Goal: Task Accomplishment & Management: Complete application form

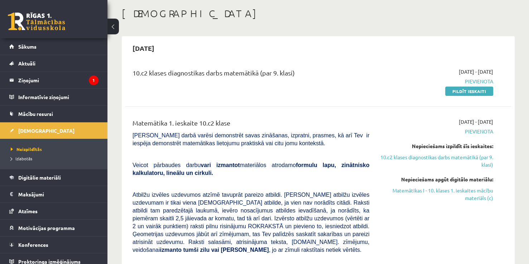
scroll to position [34, 0]
click at [476, 90] on link "Pildīt ieskaiti" at bounding box center [469, 91] width 48 height 9
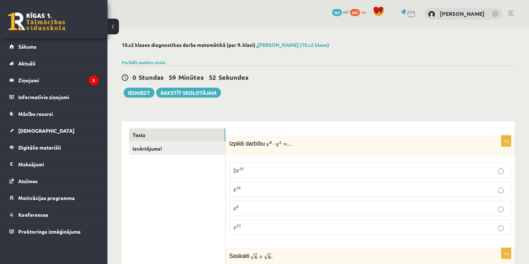
click at [231, 168] on label "2 x 10 2 x 10" at bounding box center [370, 170] width 282 height 15
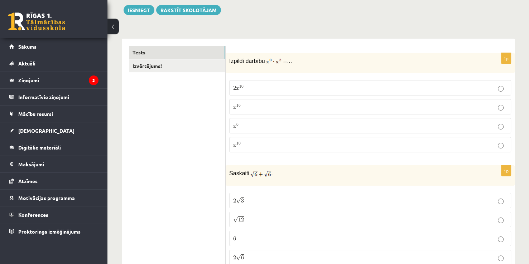
scroll to position [82, 0]
click at [238, 145] on span "x 10" at bounding box center [237, 144] width 8 height 5
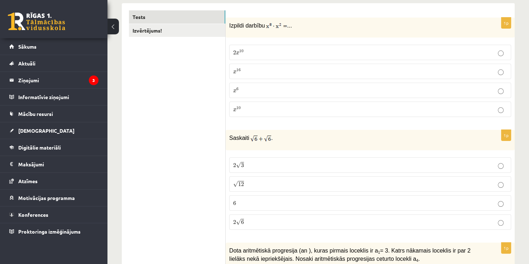
click at [251, 219] on p "2 √ 6 2 6" at bounding box center [370, 222] width 274 height 8
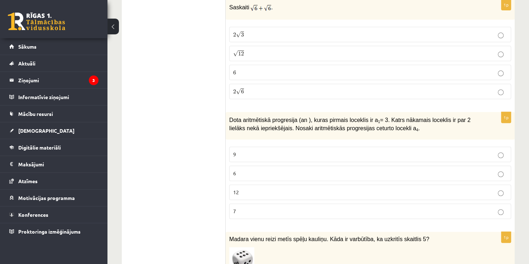
scroll to position [261, 0]
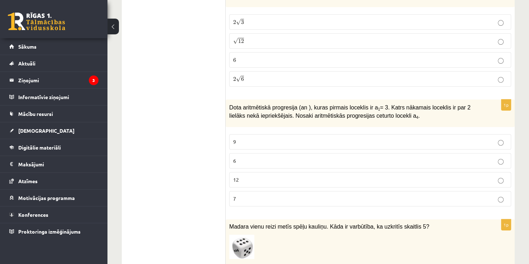
click at [264, 177] on p "12" at bounding box center [370, 180] width 274 height 8
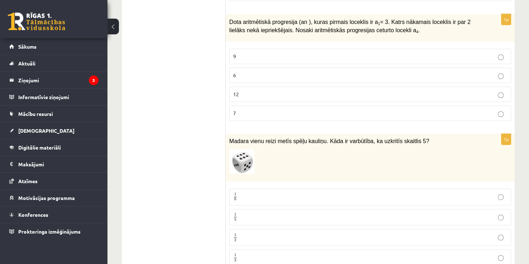
scroll to position [369, 0]
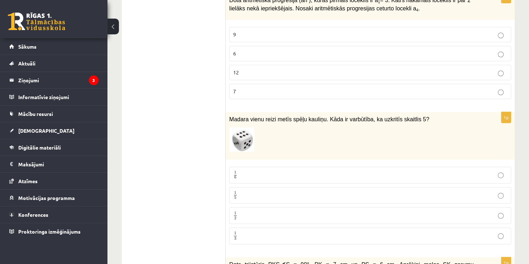
click at [239, 171] on p "1 6 1 6" at bounding box center [370, 175] width 274 height 9
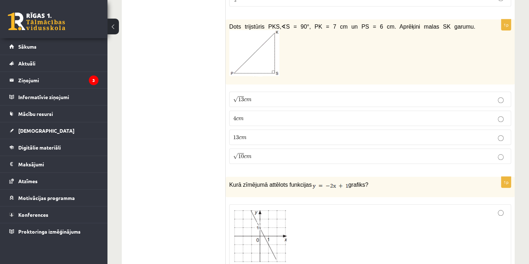
scroll to position [619, 0]
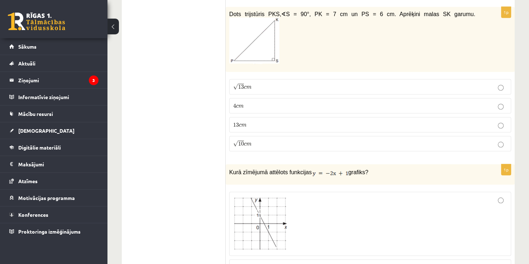
click at [262, 121] on p "13 c m 13 c m" at bounding box center [370, 125] width 274 height 8
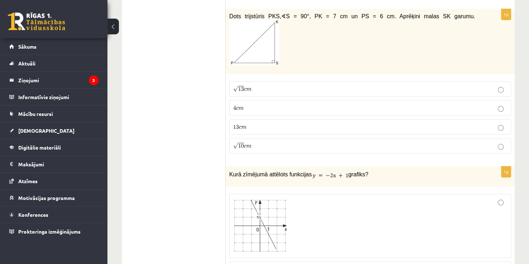
scroll to position [617, 0]
click at [272, 82] on label "√ 13 c m 13 c m" at bounding box center [370, 89] width 282 height 15
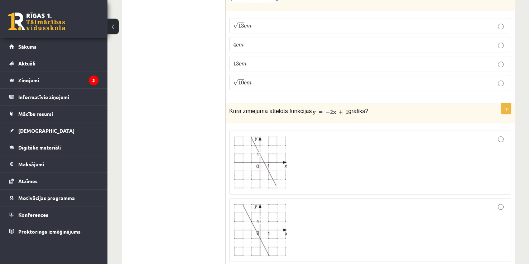
scroll to position [688, 0]
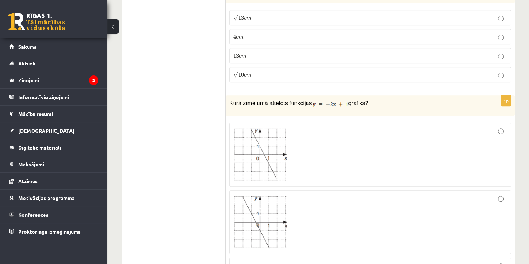
drag, startPoint x: 289, startPoint y: 91, endPoint x: 204, endPoint y: 133, distance: 94.6
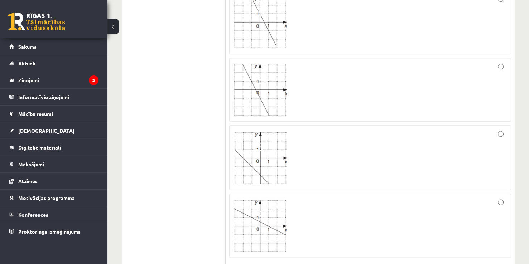
scroll to position [831, 0]
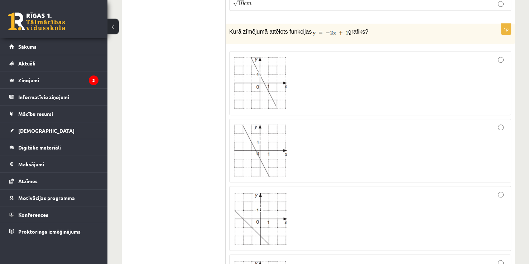
click at [244, 200] on img at bounding box center [260, 218] width 54 height 53
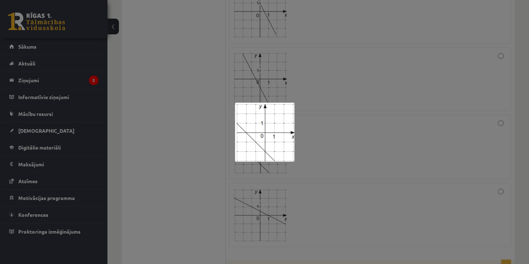
drag, startPoint x: 504, startPoint y: 147, endPoint x: 500, endPoint y: 147, distance: 4.0
click at [500, 147] on div at bounding box center [264, 132] width 529 height 264
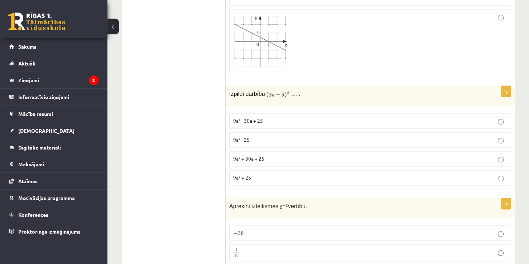
scroll to position [1010, 0]
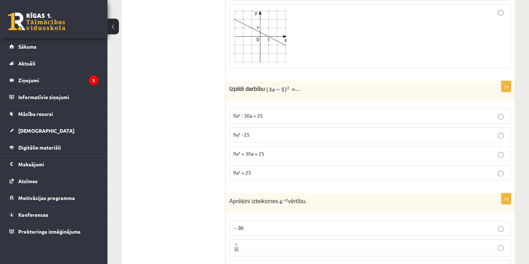
click at [277, 112] on p "9a² - 30a + 25" at bounding box center [370, 116] width 274 height 8
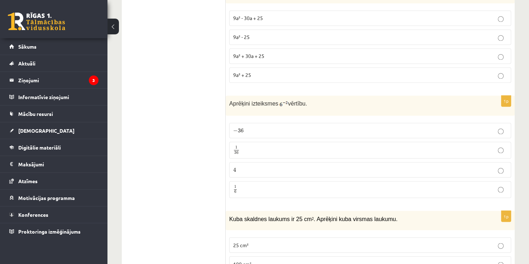
scroll to position [1118, 0]
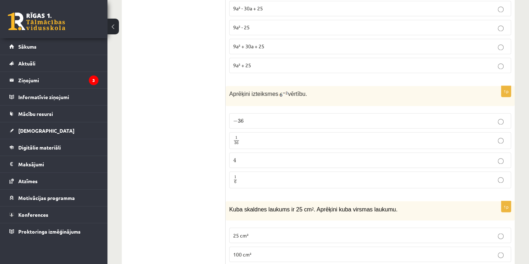
click at [238, 113] on label "− 36 − 36" at bounding box center [370, 120] width 282 height 15
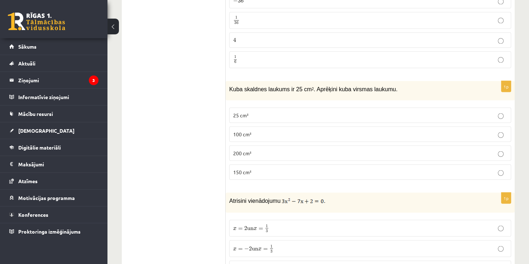
scroll to position [1181, 0]
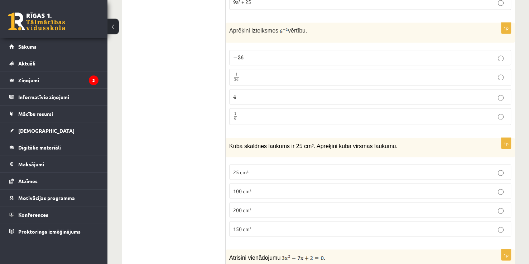
click at [247, 188] on span "100 cm²" at bounding box center [242, 191] width 18 height 6
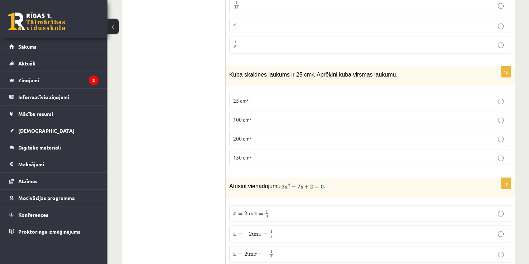
scroll to position [1289, 0]
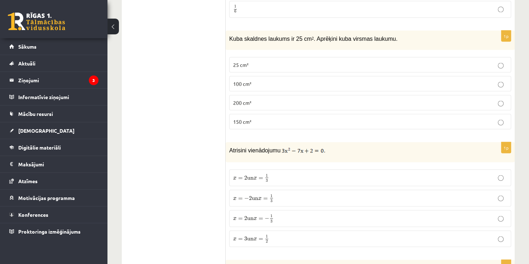
click at [282, 210] on label "x = 2 un x = − 1 3 x = 2 un x = − 1 3" at bounding box center [370, 218] width 282 height 17
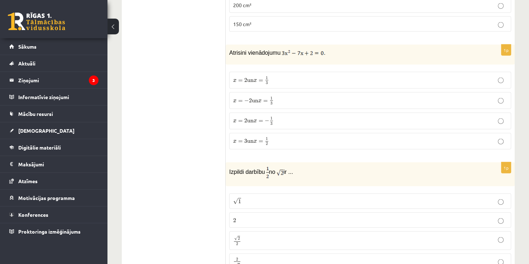
scroll to position [1432, 0]
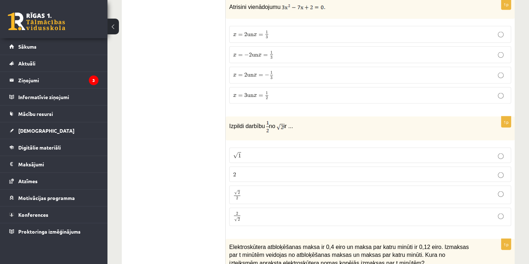
click at [247, 171] on p "2 2" at bounding box center [370, 175] width 274 height 8
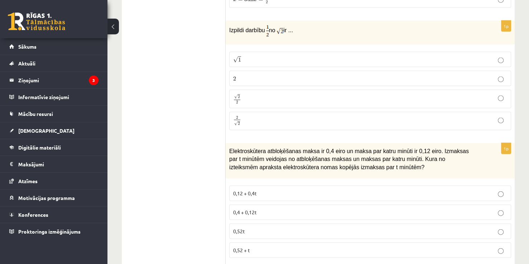
scroll to position [1539, 0]
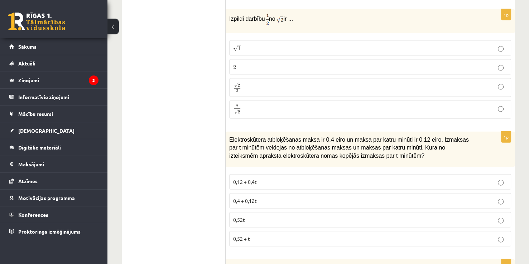
click at [273, 193] on fieldset "0,12 + 0,4t 0,4 + 0,12t 0,52t 0,52 + t" at bounding box center [370, 210] width 282 height 78
click at [274, 216] on p "0,52t" at bounding box center [370, 220] width 274 height 8
click at [280, 174] on label "0,12 + 0,4t" at bounding box center [370, 181] width 282 height 15
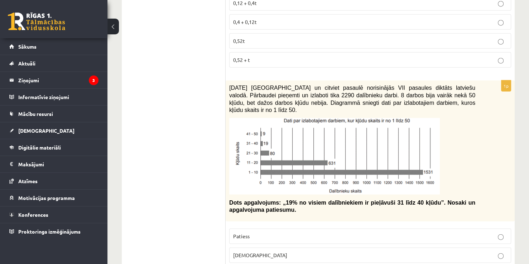
scroll to position [1754, 0]
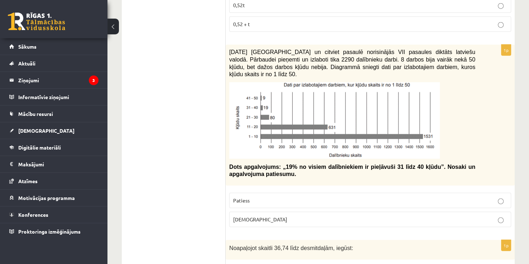
click at [266, 197] on p "Patiess" at bounding box center [370, 201] width 274 height 8
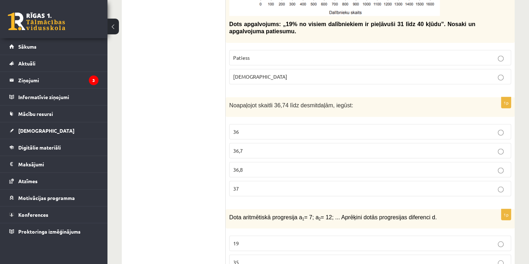
scroll to position [1897, 0]
click at [260, 185] on p "37" at bounding box center [370, 189] width 274 height 8
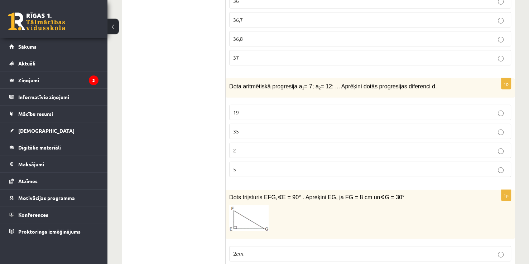
scroll to position [2040, 0]
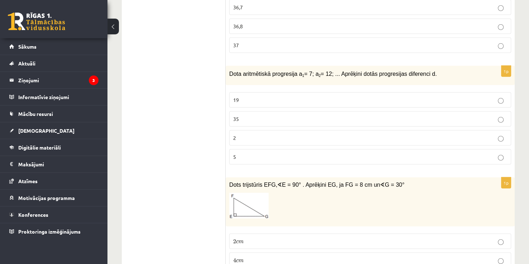
click at [244, 144] on div "1p Dota aritmētiskā progresija a 1 = 7; a 2 = 12; ... Aprēķini dotās progresija…" at bounding box center [370, 118] width 289 height 105
click at [240, 149] on label "5" at bounding box center [370, 156] width 282 height 15
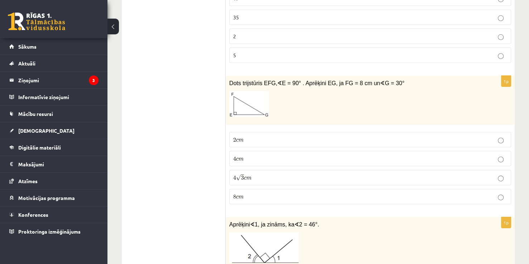
scroll to position [2142, 0]
drag, startPoint x: 253, startPoint y: 54, endPoint x: 320, endPoint y: 53, distance: 66.9
click at [320, 76] on div "Dots trijstūris EFG, ∢ E = 90° . Aprēķini EG, ja FG = 8 cm un ∢ G = 30°" at bounding box center [370, 100] width 289 height 49
click at [248, 155] on p "4 c m 4 c m" at bounding box center [370, 159] width 274 height 8
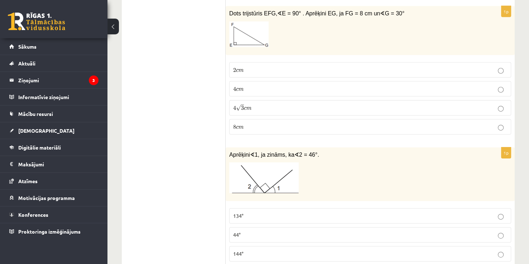
scroll to position [2211, 0]
click at [243, 101] on label "4 √ 3 c m 4 3 c m" at bounding box center [370, 108] width 282 height 15
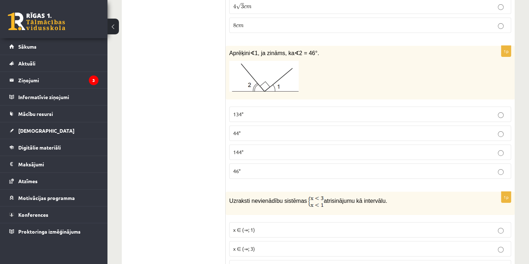
scroll to position [2313, 0]
click at [257, 130] on p "44°" at bounding box center [370, 134] width 274 height 8
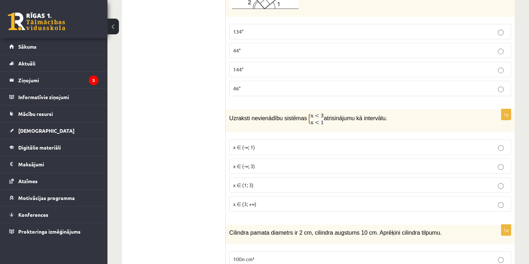
scroll to position [2400, 0]
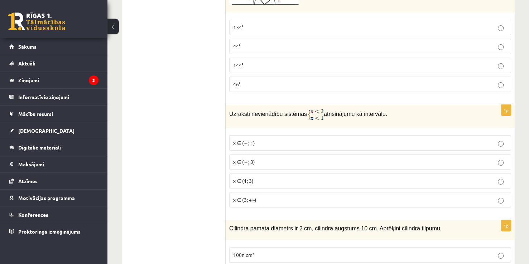
click at [291, 144] on fieldset "x ∈ (-∞; 1) x ∈ (-∞; 3) x ∈ (1; 3) x ∈ (3; +∞)" at bounding box center [370, 171] width 282 height 78
click at [256, 173] on label "x ∈ (1; 3)" at bounding box center [370, 180] width 282 height 15
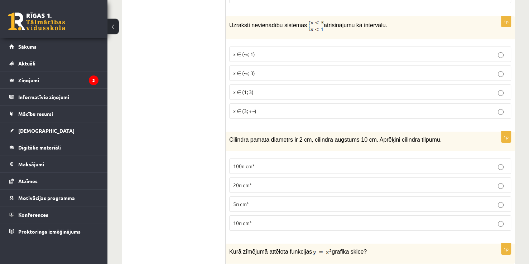
scroll to position [2495, 0]
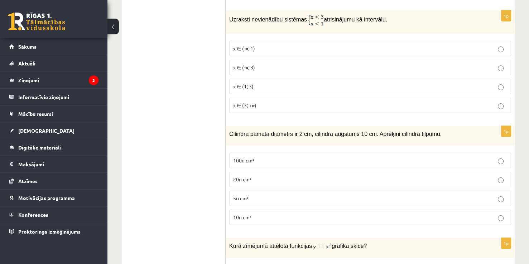
click at [251, 176] on span "20π cm³" at bounding box center [242, 179] width 18 height 6
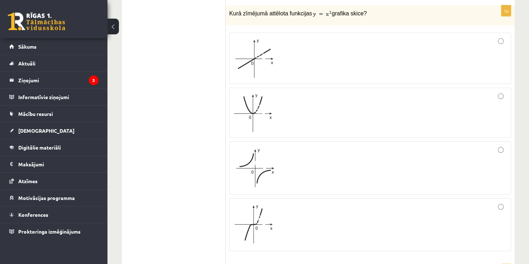
scroll to position [2692, 0]
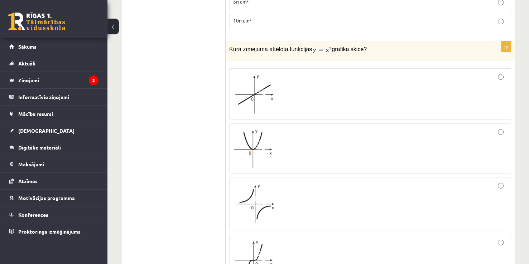
click at [260, 129] on img at bounding box center [253, 148] width 40 height 39
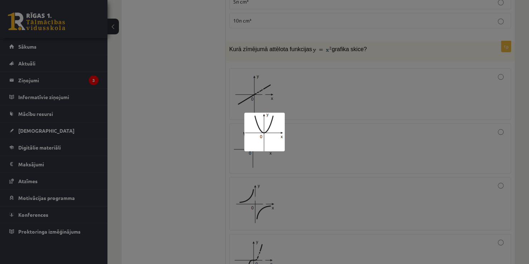
click at [232, 37] on div at bounding box center [264, 132] width 529 height 264
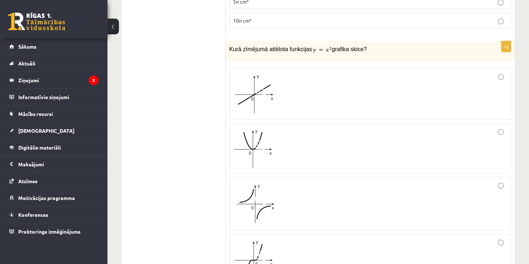
click at [495, 127] on div at bounding box center [370, 148] width 274 height 42
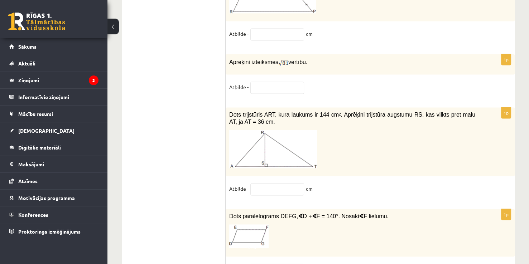
scroll to position [3688, 0]
click at [271, 263] on input "text" at bounding box center [277, 269] width 54 height 12
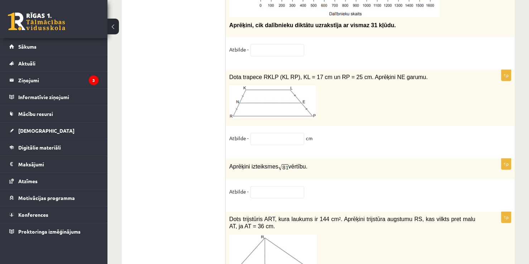
scroll to position [3545, 0]
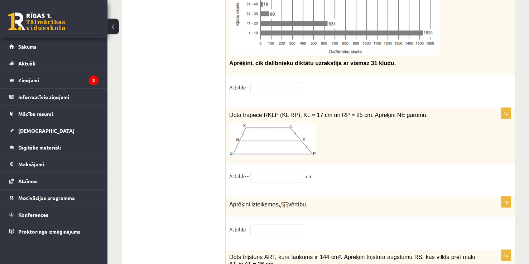
type input "**"
click at [265, 224] on input "text" at bounding box center [277, 230] width 54 height 12
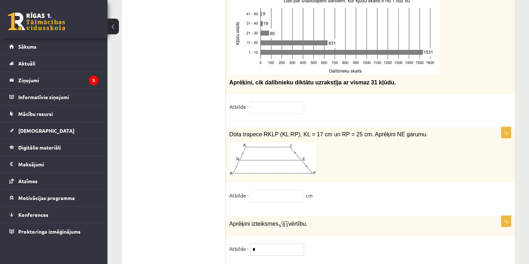
scroll to position [3509, 0]
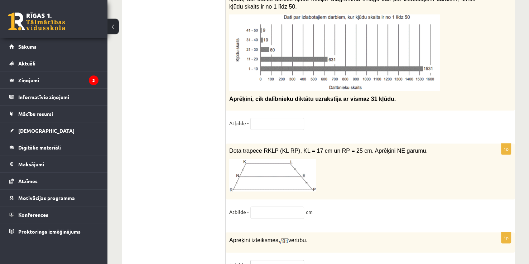
type input "*"
click at [288, 207] on input "text" at bounding box center [277, 213] width 54 height 12
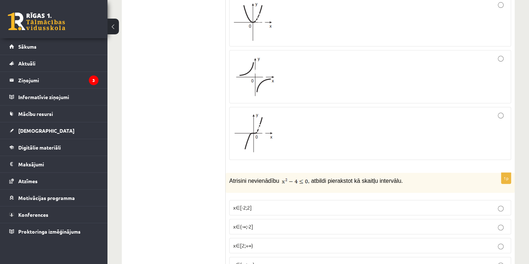
scroll to position [2900, 0]
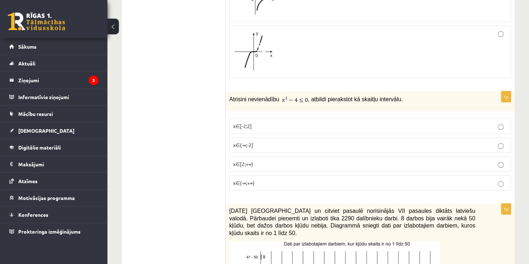
type input "**"
click at [284, 115] on fieldset "x∈[-2;2] x∈(-∞;-2] x∈[2;+∞) x∈(-∞;+∞)" at bounding box center [370, 154] width 282 height 78
click at [284, 141] on p "x∈(-∞;-2]" at bounding box center [370, 145] width 274 height 8
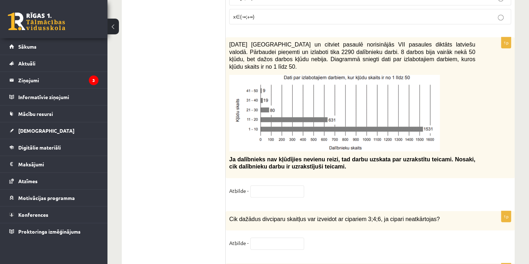
scroll to position [3079, 0]
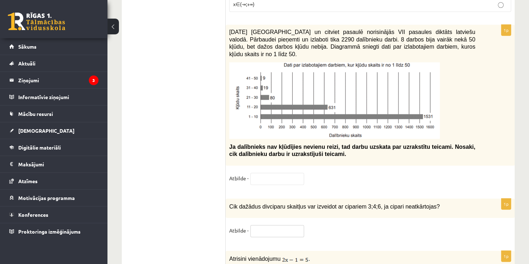
click at [282, 225] on input "text" at bounding box center [277, 231] width 54 height 12
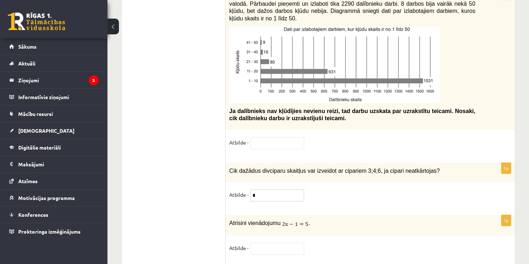
scroll to position [3151, 0]
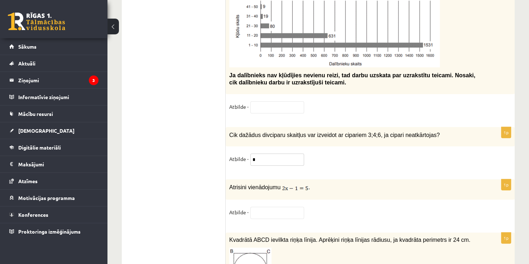
type input "*"
click at [261, 207] on input "text" at bounding box center [277, 213] width 54 height 12
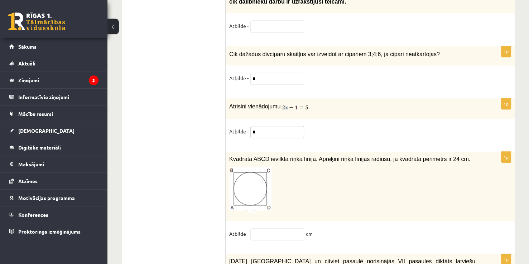
scroll to position [3231, 0]
type input "*"
click at [279, 229] on input "text" at bounding box center [277, 235] width 54 height 12
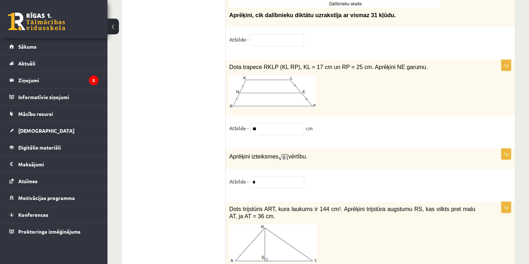
scroll to position [3688, 0]
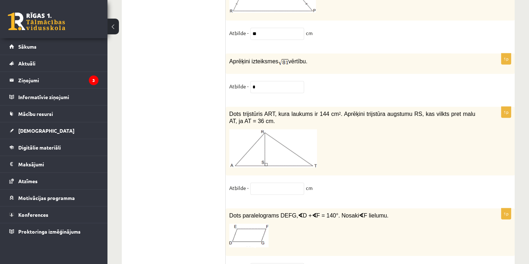
type input "**"
click at [265, 183] on input "text" at bounding box center [277, 189] width 54 height 12
type input "*"
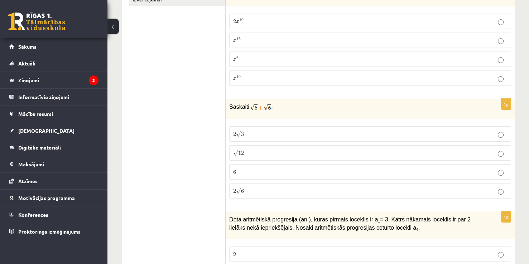
scroll to position [0, 0]
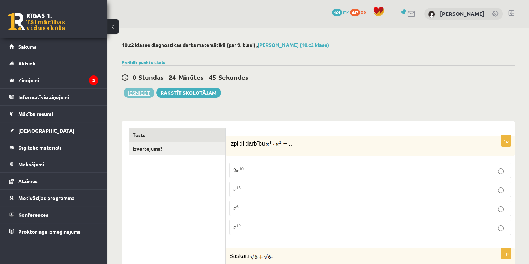
type input "**"
click at [137, 93] on button "Iesniegt" at bounding box center [138, 93] width 31 height 10
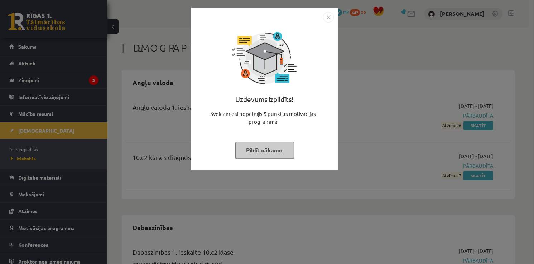
click at [328, 14] on img "Close" at bounding box center [328, 17] width 11 height 11
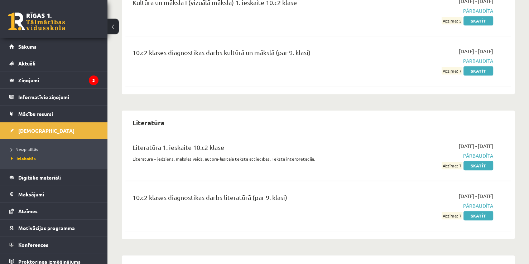
scroll to position [742, 0]
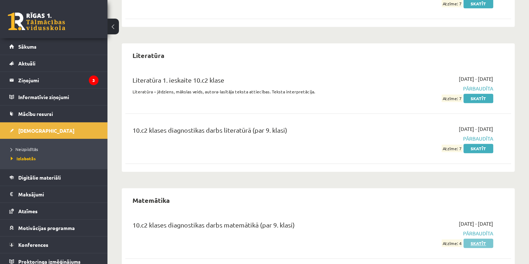
click at [473, 239] on link "Skatīt" at bounding box center [478, 243] width 30 height 9
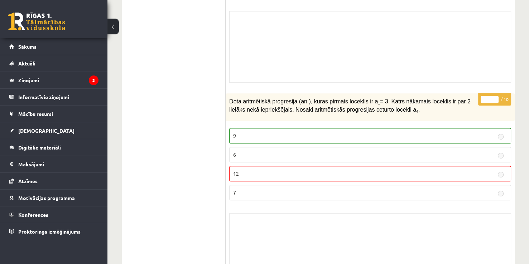
scroll to position [422, 0]
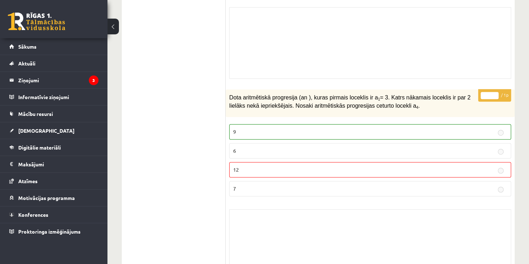
click at [322, 181] on label "7" at bounding box center [370, 188] width 282 height 15
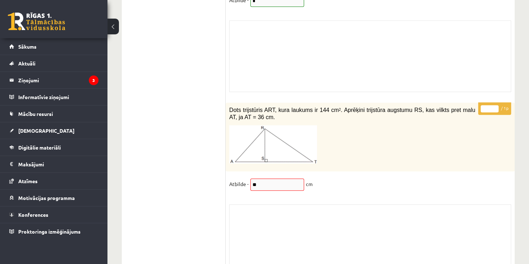
scroll to position [5697, 0]
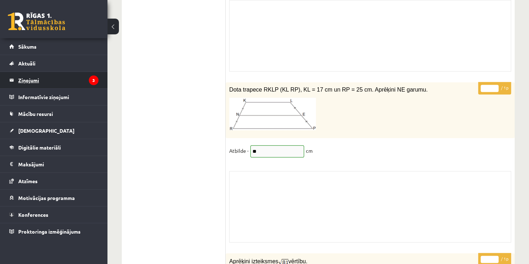
click at [95, 82] on icon "3" at bounding box center [94, 81] width 10 height 10
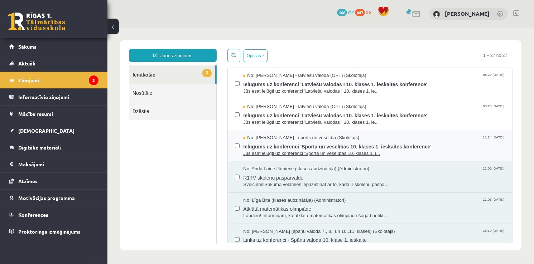
click at [293, 149] on span "Ielūgums uz konferenci 'Sporta un veselības 10. klases 1. ieskaites konference'" at bounding box center [374, 145] width 262 height 9
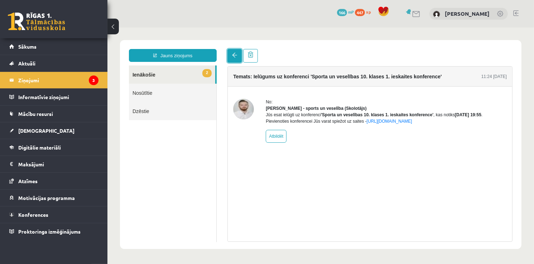
click at [237, 55] on link at bounding box center [234, 56] width 14 height 14
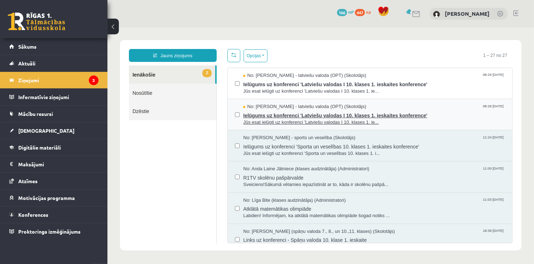
click at [262, 110] on span "Ielūgums uz konferenci 'Latviešu valodas I 10. klases 1. ieskaites konference'" at bounding box center [374, 114] width 262 height 9
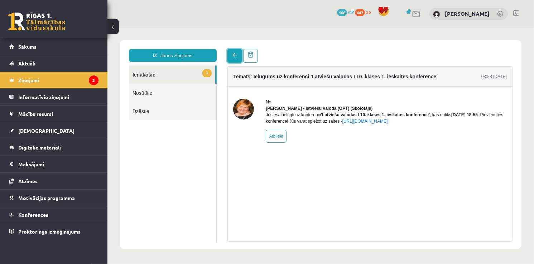
click at [234, 51] on link at bounding box center [234, 56] width 14 height 14
click at [230, 58] on link at bounding box center [234, 56] width 14 height 14
click at [231, 56] on link at bounding box center [234, 56] width 14 height 14
click at [62, 97] on legend "Informatīvie ziņojumi 0" at bounding box center [58, 97] width 80 height 16
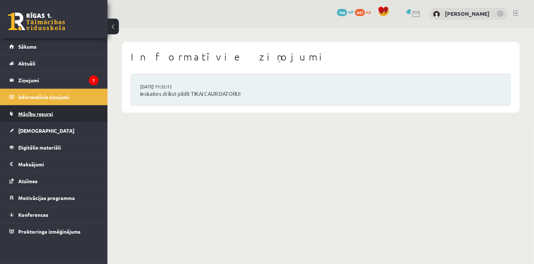
click at [64, 116] on link "Mācību resursi" at bounding box center [53, 114] width 89 height 16
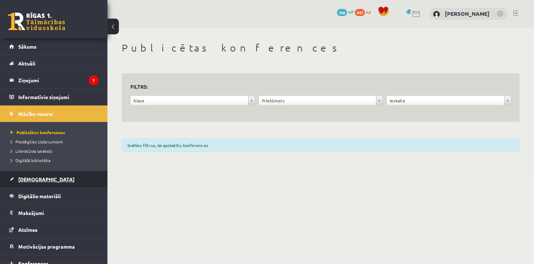
click at [55, 184] on link "[DEMOGRAPHIC_DATA]" at bounding box center [53, 179] width 89 height 16
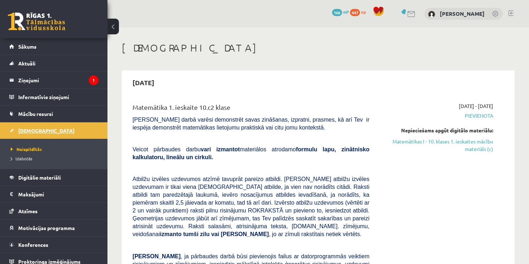
click at [55, 184] on link "Digitālie materiāli" at bounding box center [53, 177] width 89 height 16
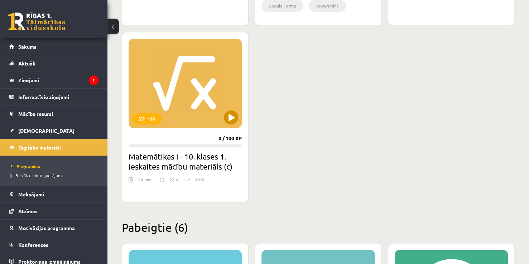
scroll to position [834, 0]
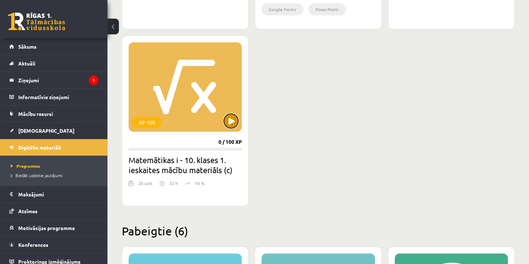
click at [232, 114] on button at bounding box center [231, 121] width 14 height 14
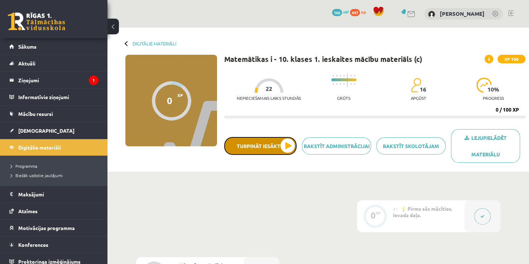
click at [286, 141] on button "Turpināt iesākto" at bounding box center [260, 146] width 72 height 18
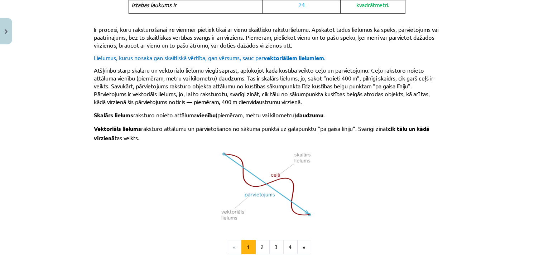
scroll to position [470, 0]
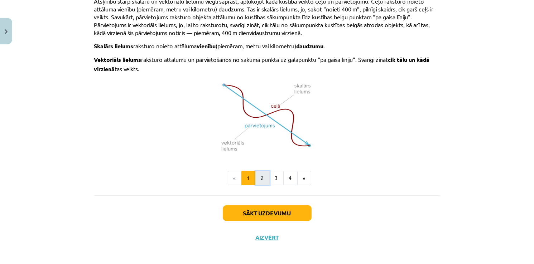
click at [260, 178] on button "2" at bounding box center [262, 178] width 14 height 14
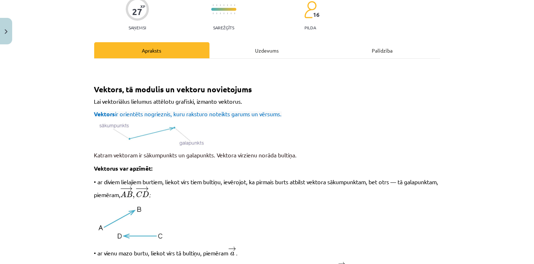
scroll to position [0, 0]
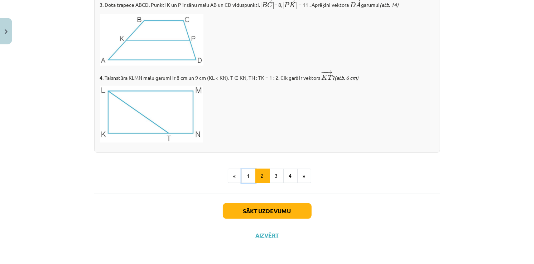
click at [242, 180] on button "1" at bounding box center [248, 176] width 14 height 14
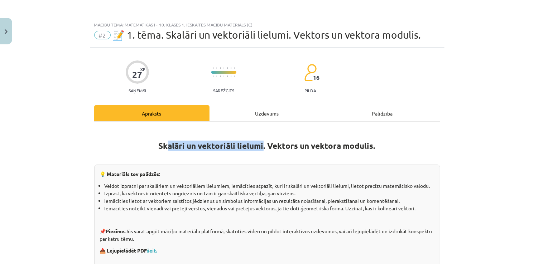
drag, startPoint x: 261, startPoint y: 144, endPoint x: 164, endPoint y: 142, distance: 96.7
click at [163, 145] on strong "Skalāri un vektoriāli lielumi. Vektors un vektora modulis." at bounding box center [267, 146] width 217 height 10
drag, startPoint x: 441, startPoint y: 157, endPoint x: 404, endPoint y: 147, distance: 37.7
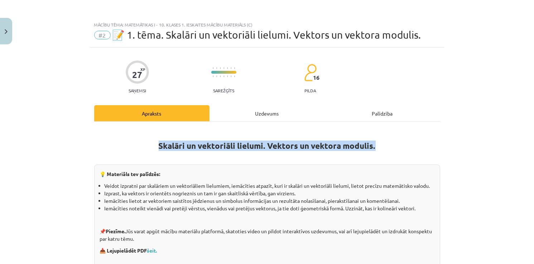
drag, startPoint x: 374, startPoint y: 144, endPoint x: 121, endPoint y: 139, distance: 253.5
click at [121, 139] on h1 "Skalāri un vektoriāli lielumi. Vektors un vektora modulis." at bounding box center [267, 139] width 346 height 23
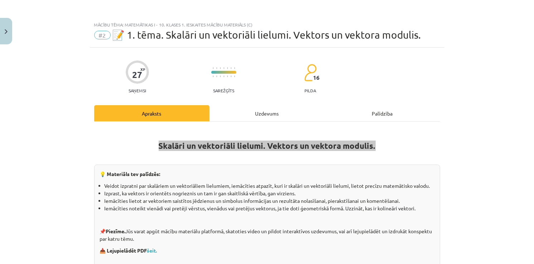
copy strong "Skalāri un vektoriāli lielumi. Vektors un vektora modulis."
